Goal: Task Accomplishment & Management: Manage account settings

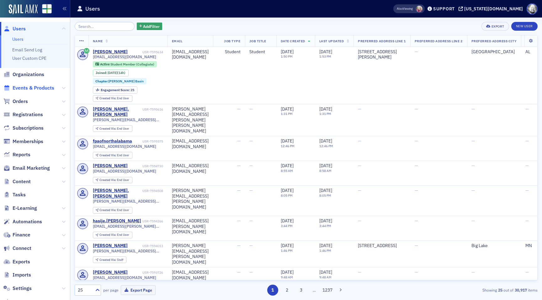
click at [28, 91] on span "Events & Products" at bounding box center [34, 88] width 42 height 7
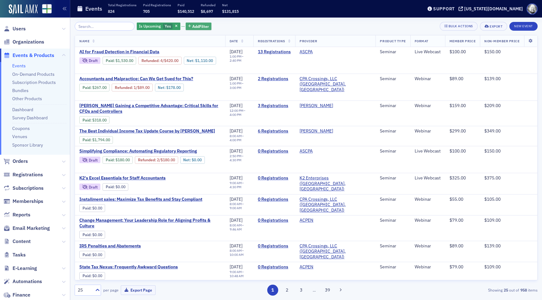
click at [192, 24] on span "Add Filter" at bounding box center [200, 27] width 17 height 6
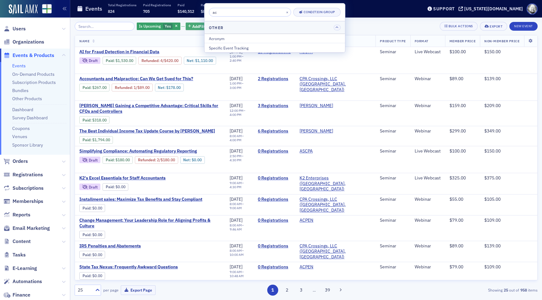
type input "a"
type input "thi"
click at [220, 47] on div "Third Party Provisioning Vendor" at bounding box center [275, 48] width 132 height 6
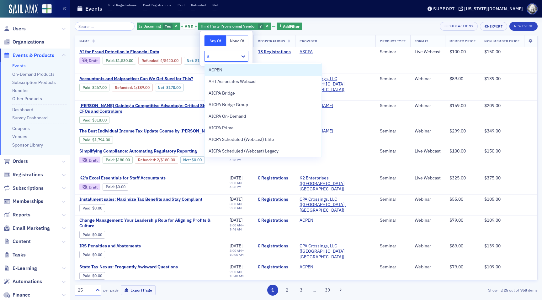
type input "ac"
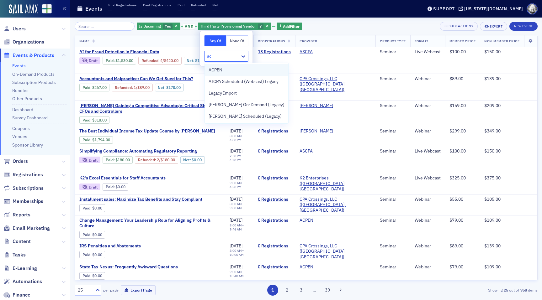
click at [221, 69] on span "ACPEN" at bounding box center [216, 70] width 14 height 7
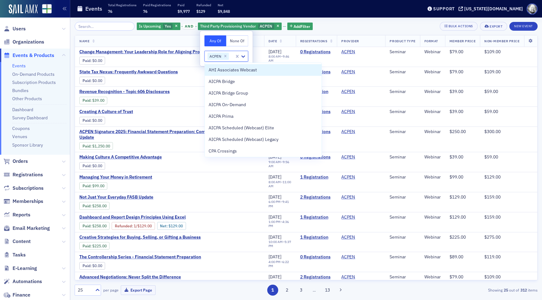
click at [349, 11] on div "Events Total Registrations 76 Paid Registrations 76 Paid $9,977 Refunded $129 N…" at bounding box center [245, 9] width 336 height 17
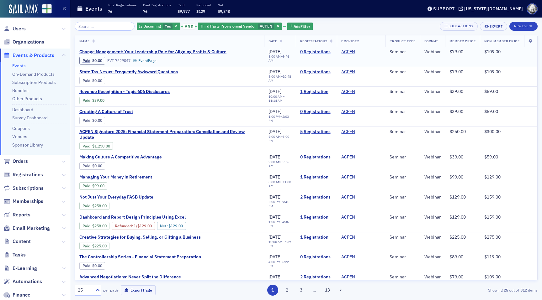
click at [319, 52] on link "0 Registrations" at bounding box center [316, 52] width 33 height 6
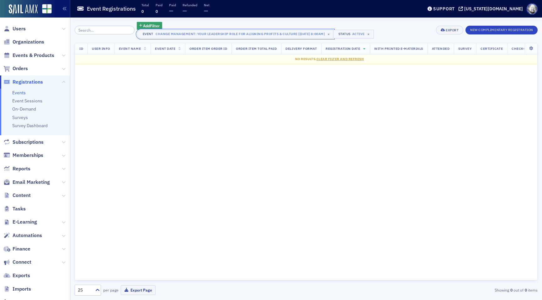
click at [329, 34] on span "×" at bounding box center [329, 34] width 6 height 6
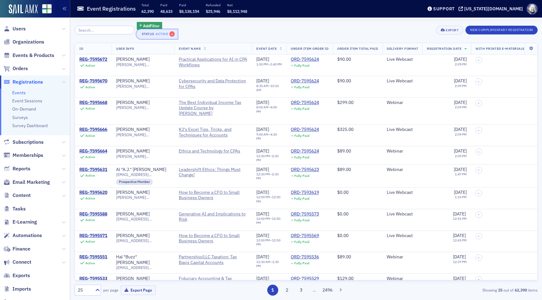
click at [169, 34] on span "×" at bounding box center [172, 34] width 6 height 6
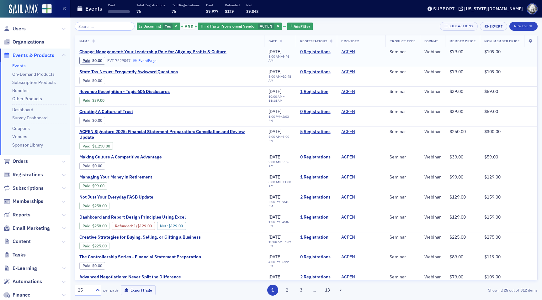
click at [149, 61] on link "Event Page" at bounding box center [145, 60] width 24 height 5
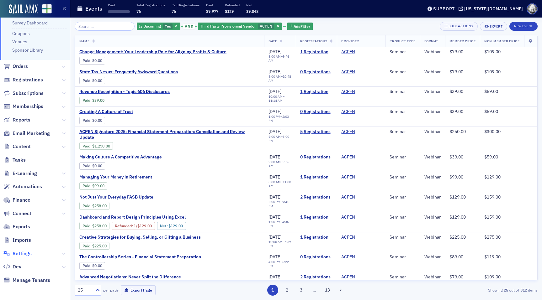
click at [27, 255] on span "Settings" at bounding box center [22, 254] width 19 height 7
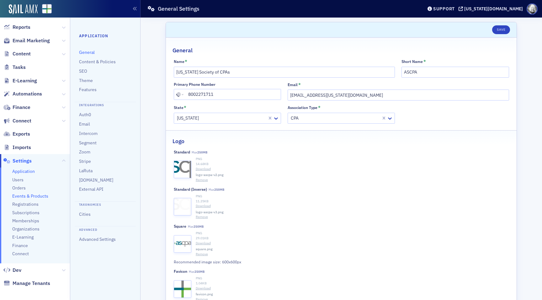
click at [24, 196] on span "Events & Products" at bounding box center [30, 197] width 36 height 6
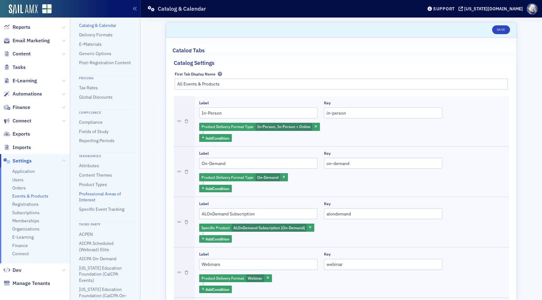
scroll to position [44, 0]
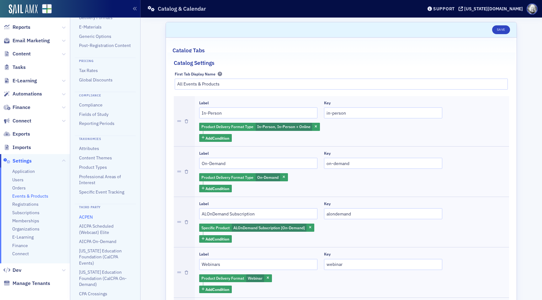
click at [84, 218] on link "ACPEN" at bounding box center [86, 218] width 14 height 6
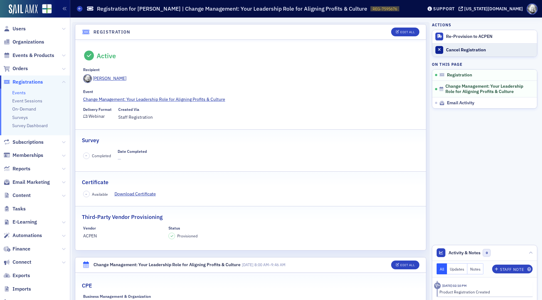
click at [452, 48] on div "Cancel Registration" at bounding box center [490, 50] width 88 height 6
